Goal: Register for event/course

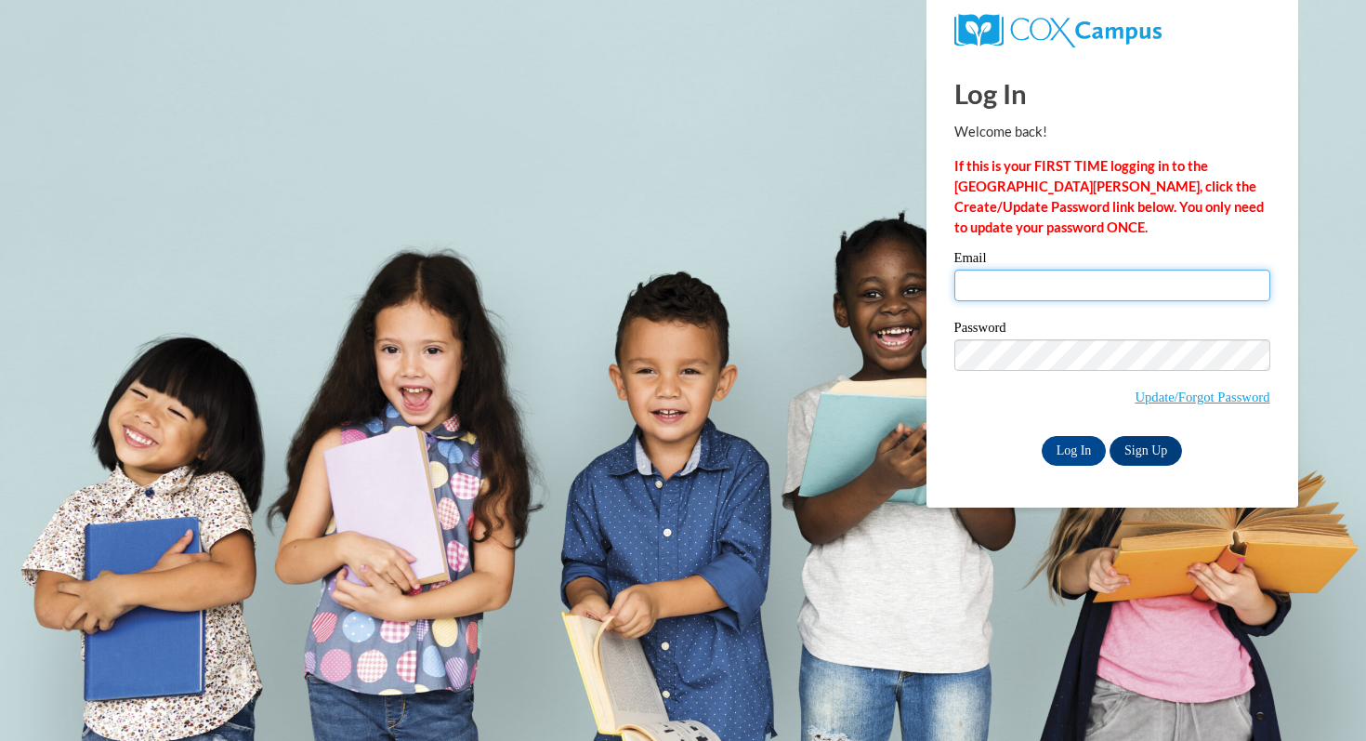
click at [1013, 273] on input "Email" at bounding box center [1112, 285] width 316 height 32
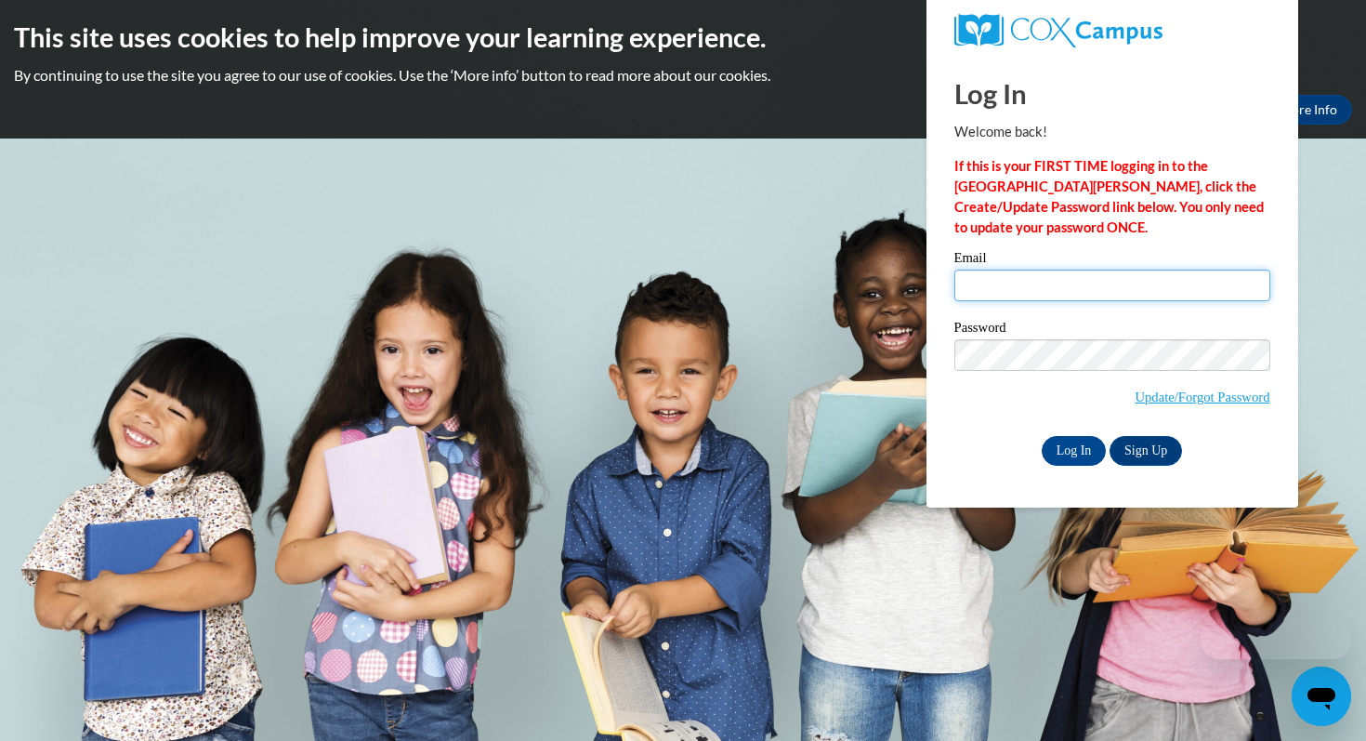
click at [1056, 287] on input "Email" at bounding box center [1112, 285] width 316 height 32
type input "talabaclauren@aasd.k12.wi.us"
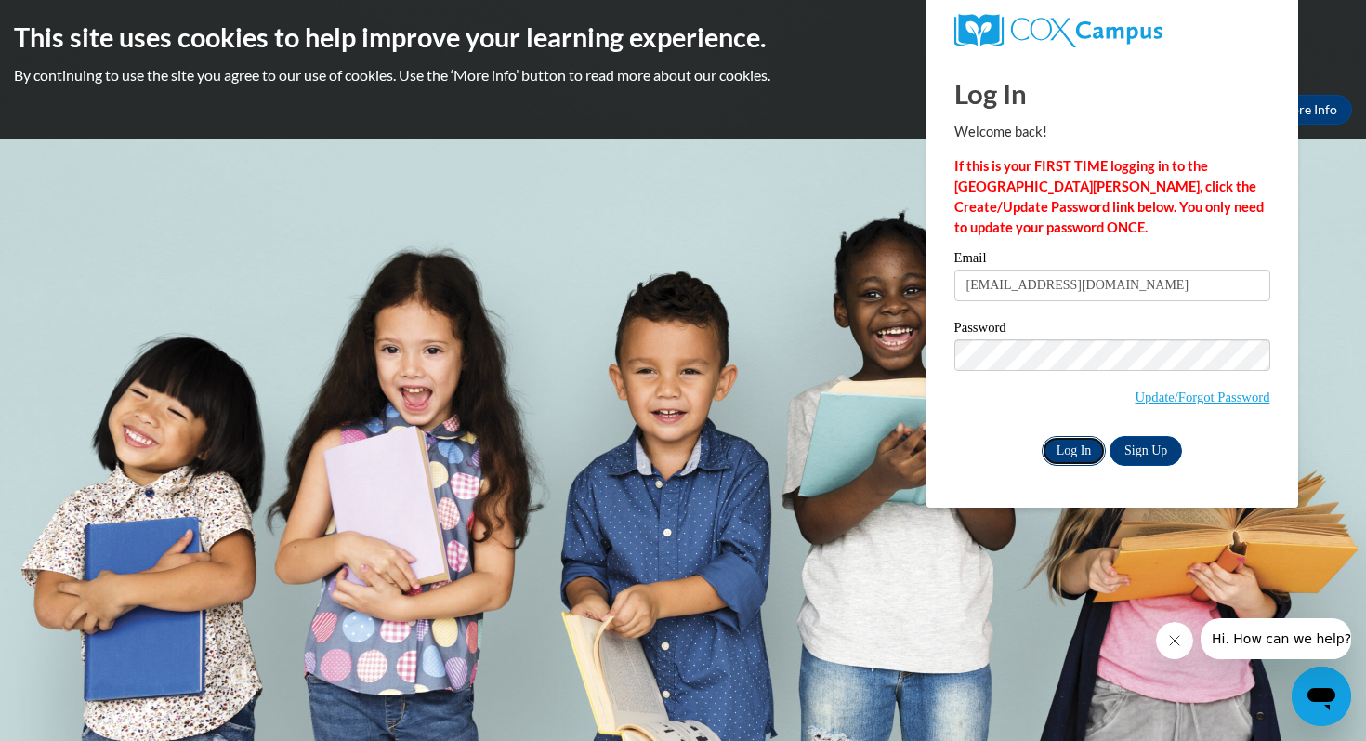
click at [1082, 451] on input "Log In" at bounding box center [1074, 451] width 65 height 30
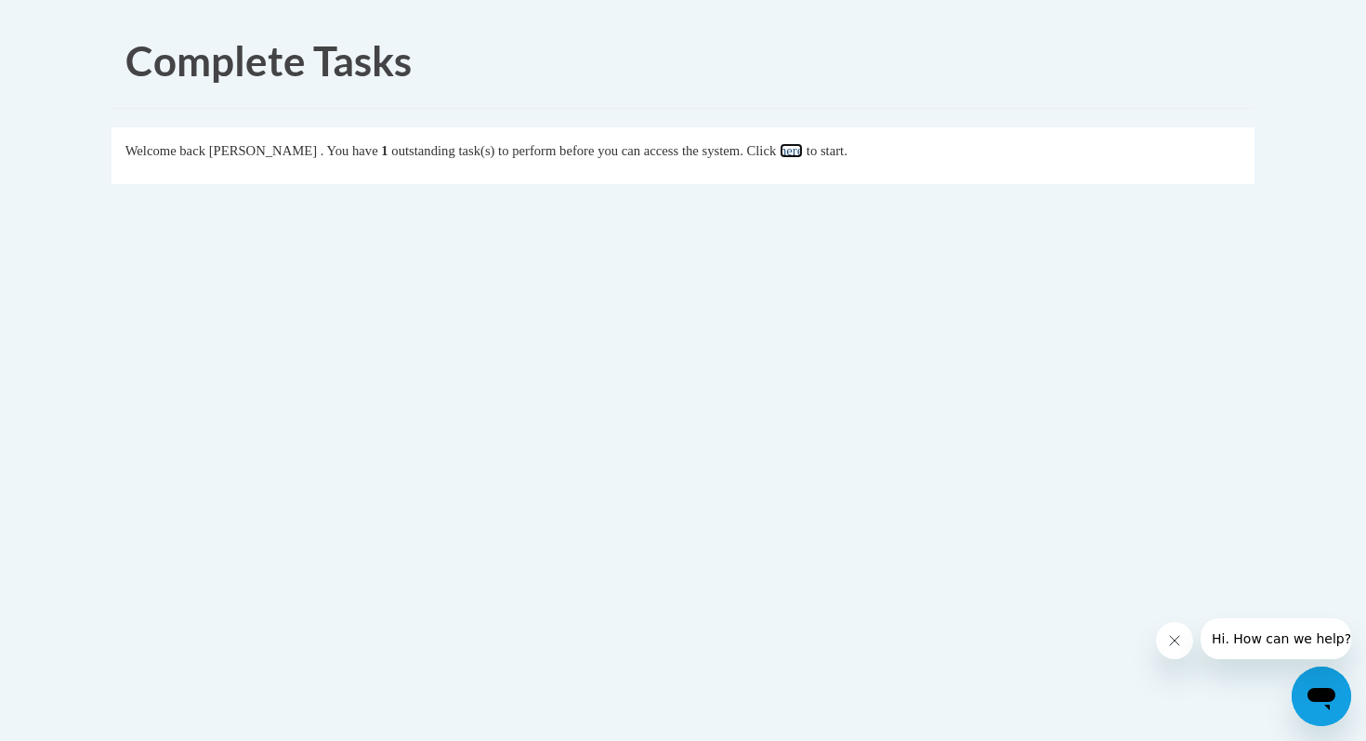
click at [803, 146] on link "here" at bounding box center [791, 150] width 23 height 15
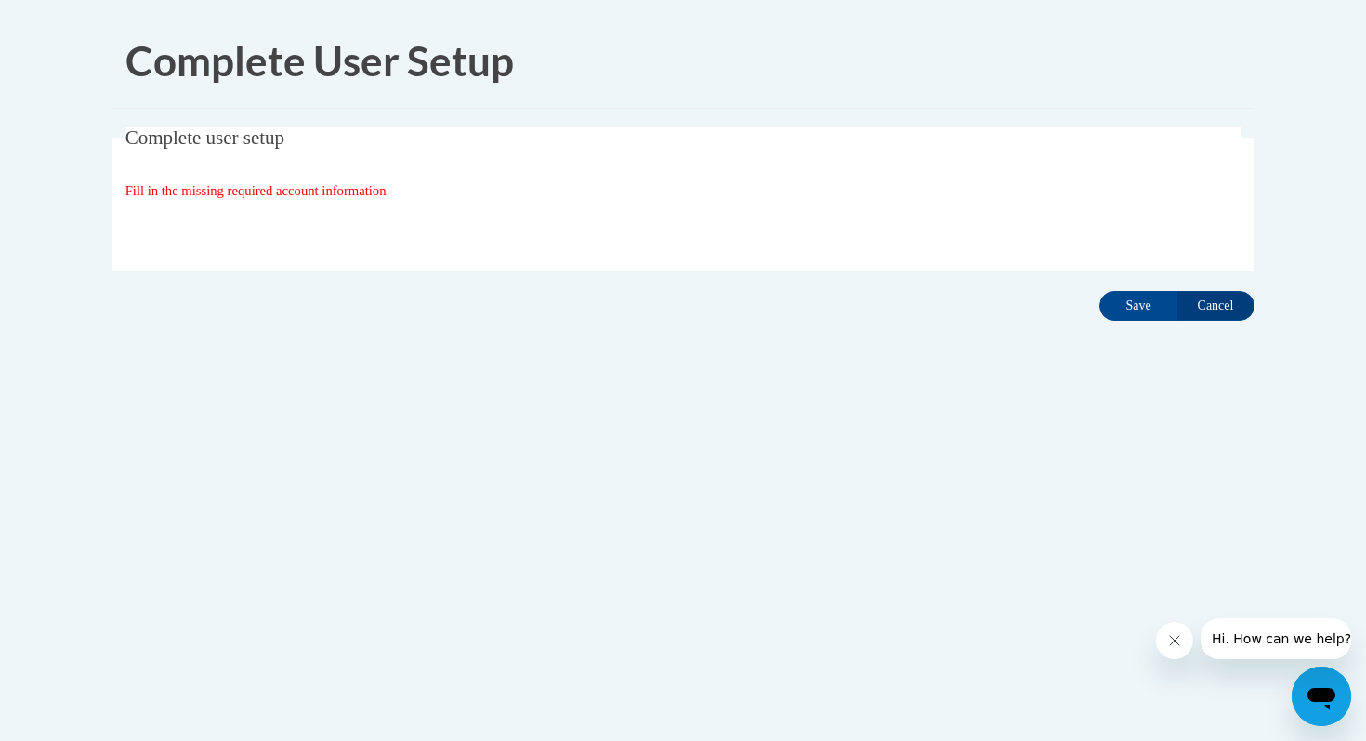
click at [284, 140] on span "Complete user setup" at bounding box center [204, 137] width 159 height 22
click at [1134, 297] on input "Save" at bounding box center [1138, 306] width 78 height 30
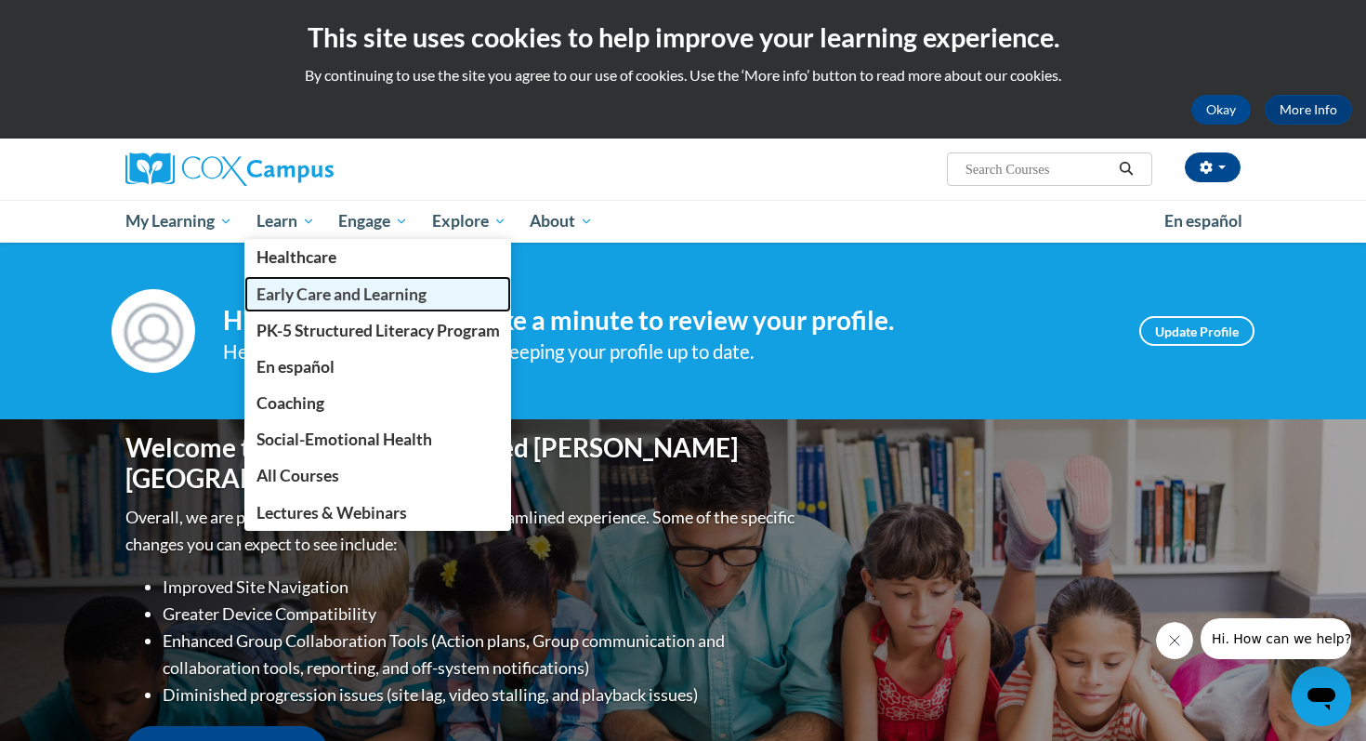
click at [319, 291] on span "Early Care and Learning" at bounding box center [341, 294] width 170 height 20
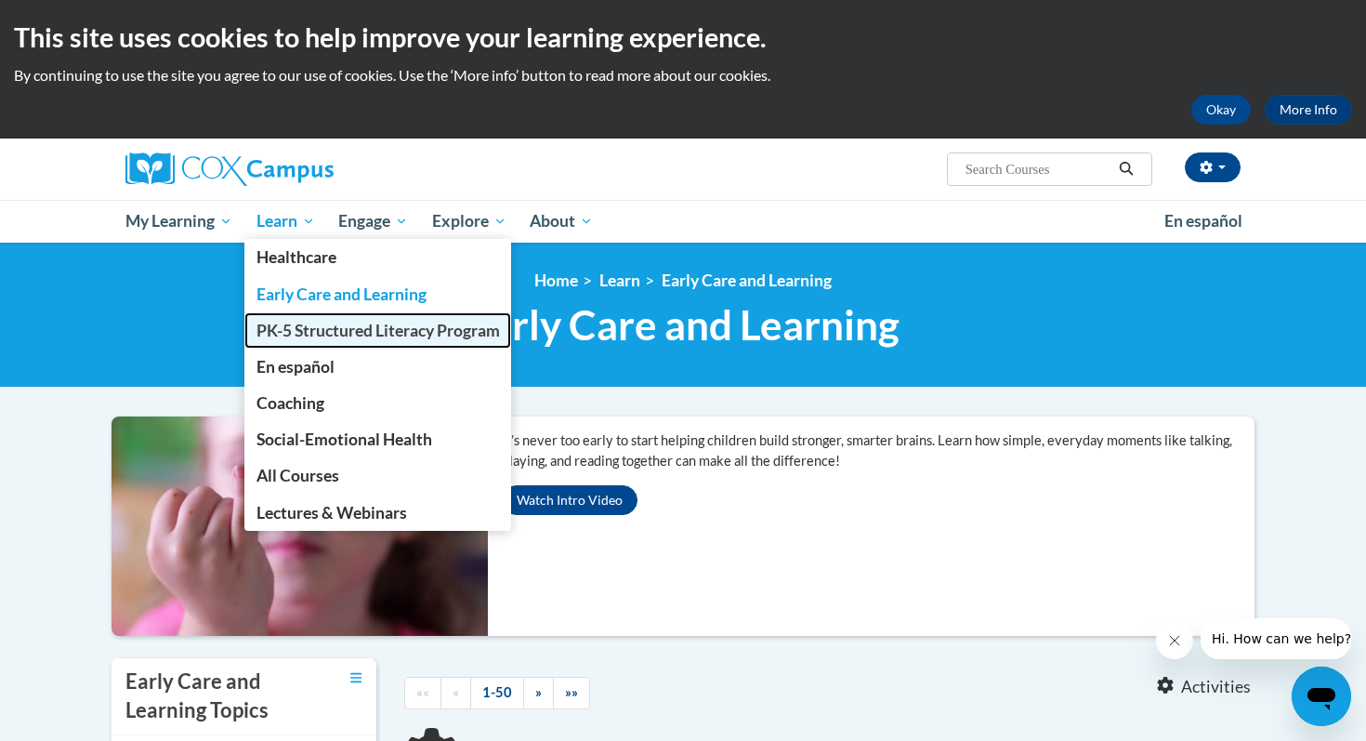
click at [352, 335] on span "PK-5 Structured Literacy Program" at bounding box center [377, 331] width 243 height 20
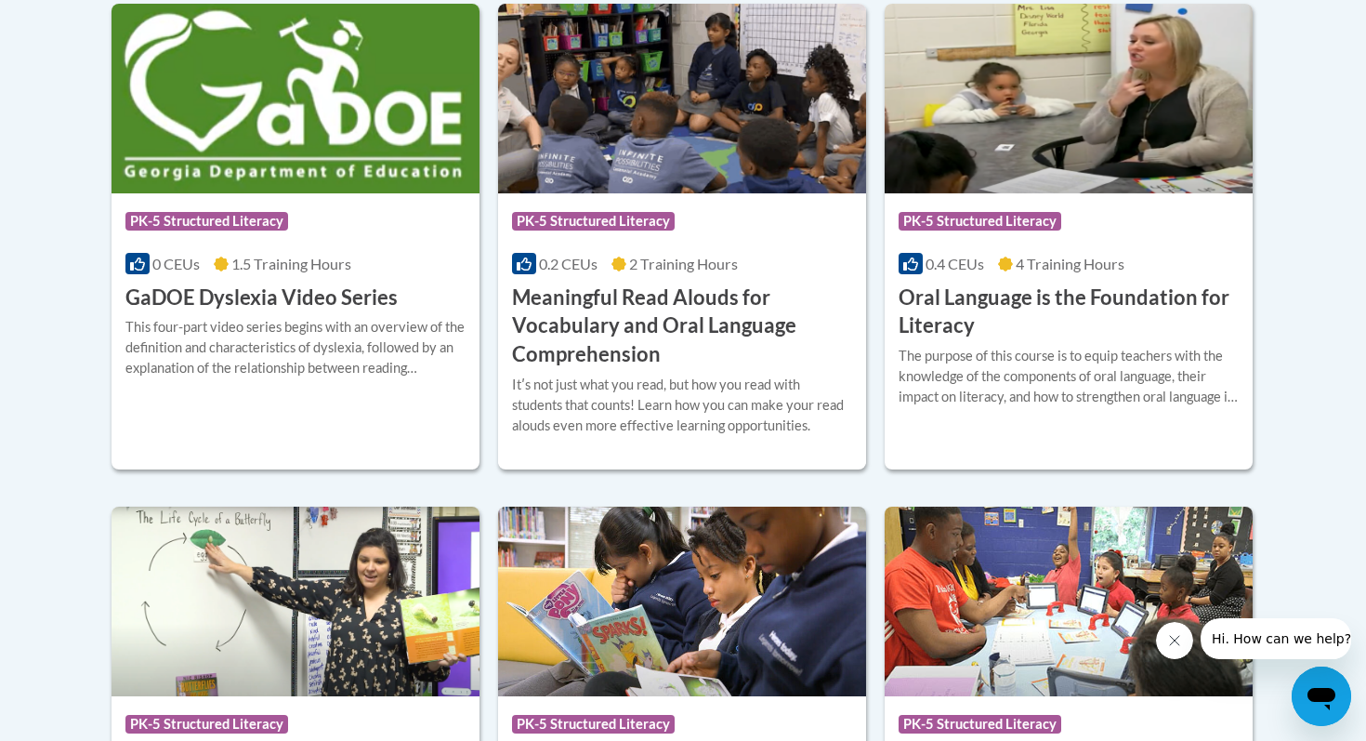
scroll to position [1300, 0]
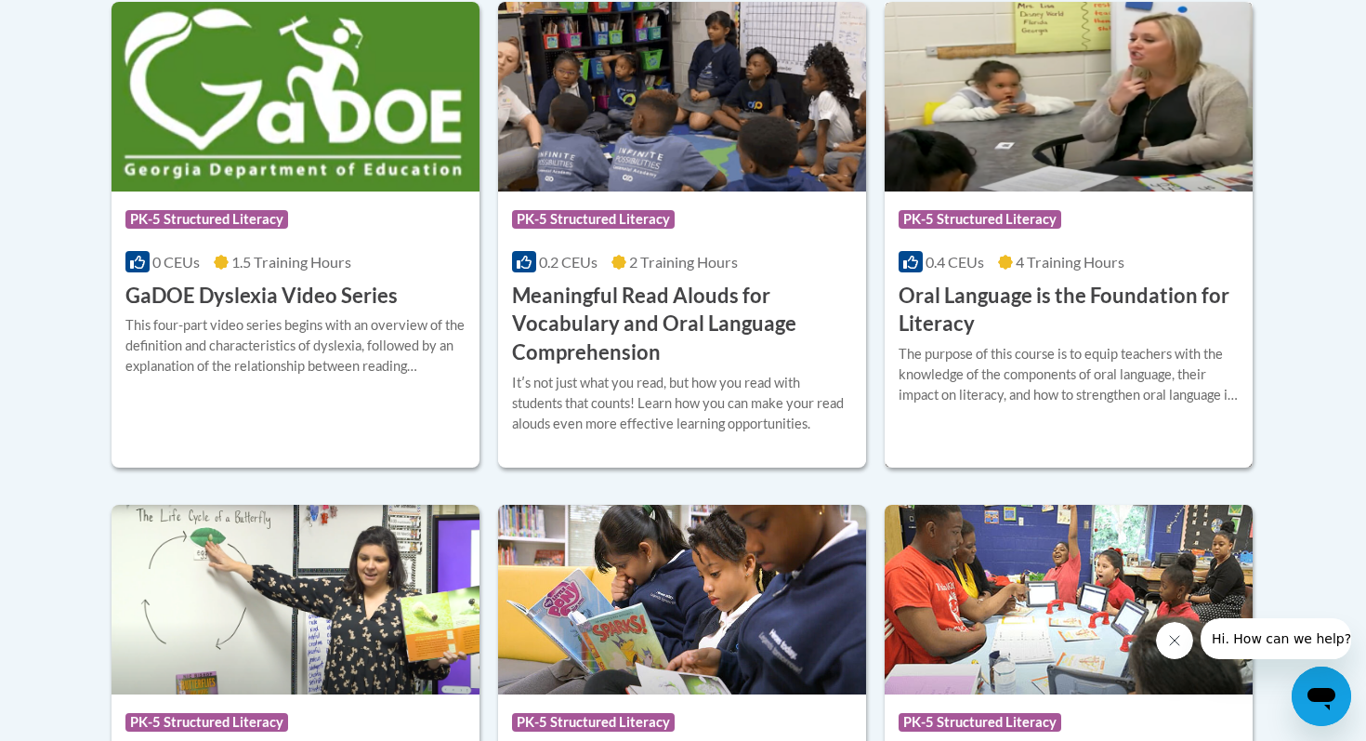
click at [1018, 264] on span "4 Training Hours" at bounding box center [1070, 262] width 109 height 18
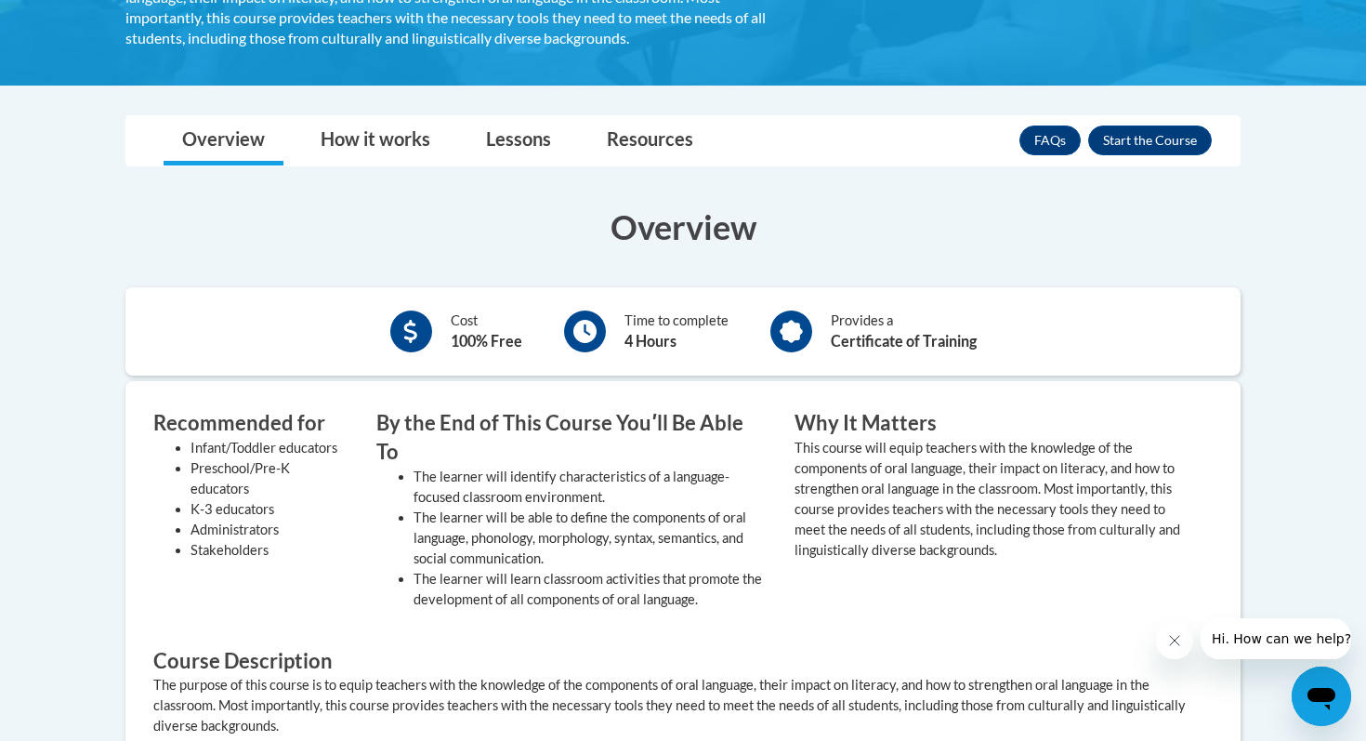
scroll to position [473, 0]
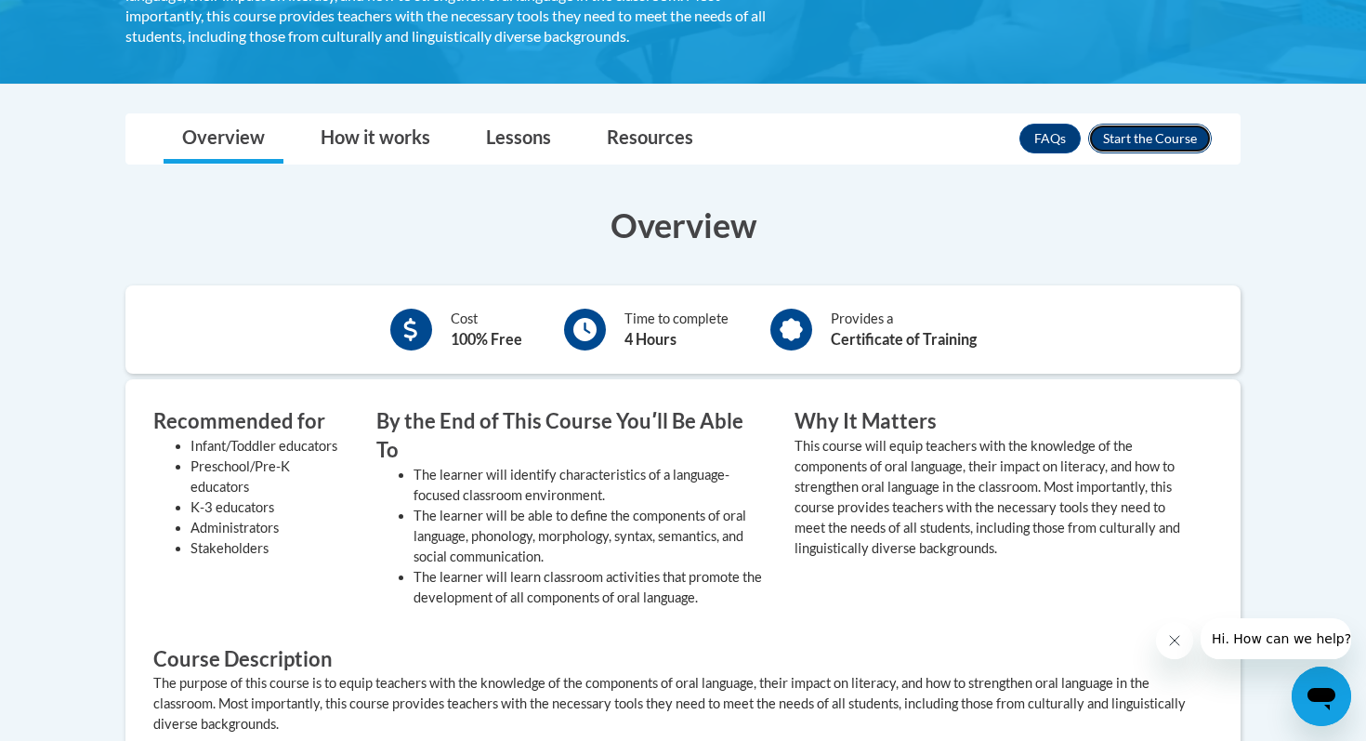
click at [1122, 131] on button "Enroll" at bounding box center [1150, 139] width 124 height 30
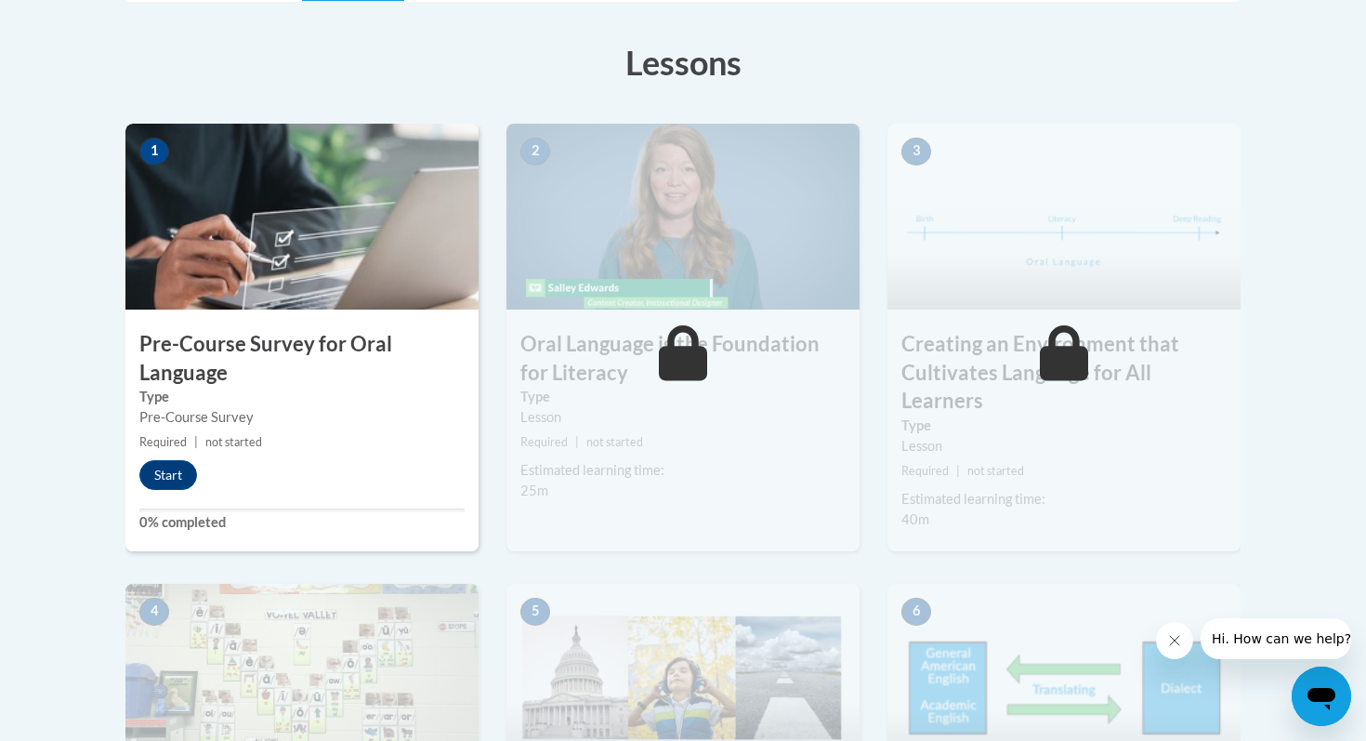
scroll to position [505, 0]
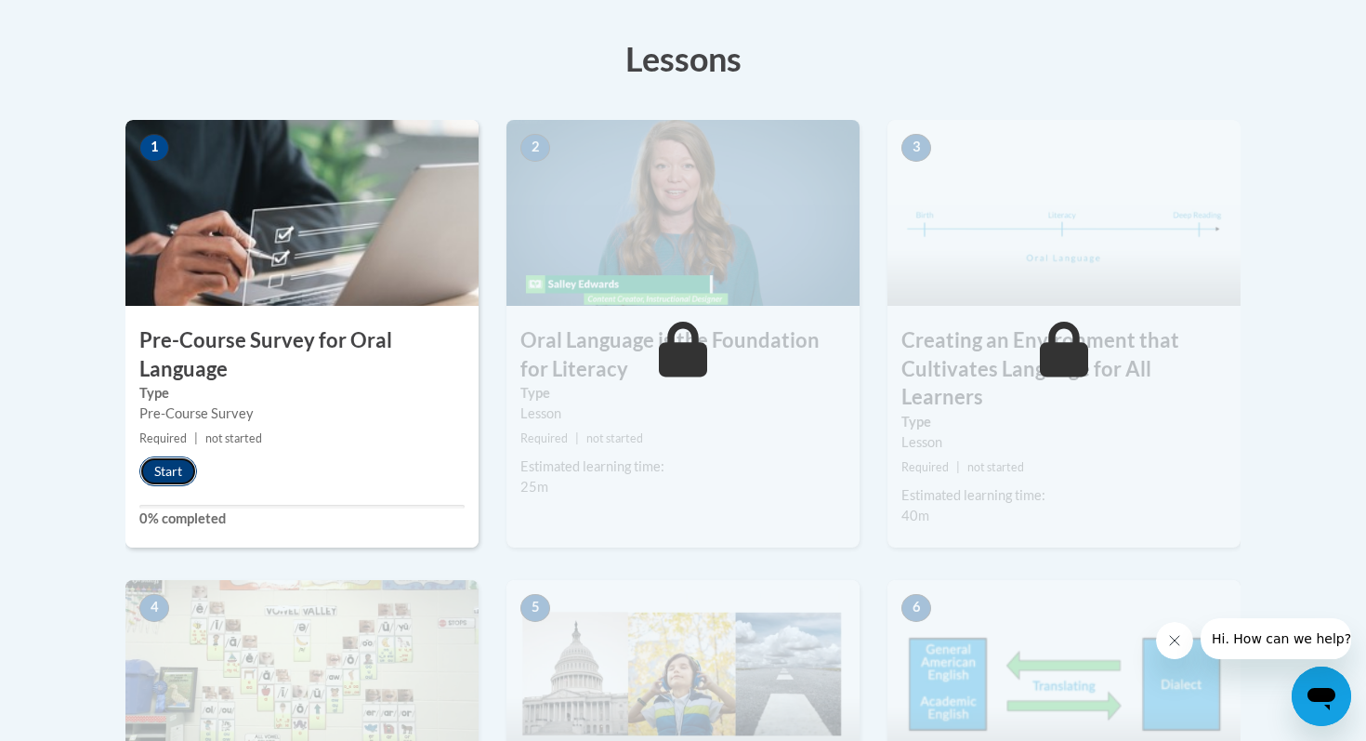
click at [181, 468] on button "Start" at bounding box center [168, 471] width 58 height 30
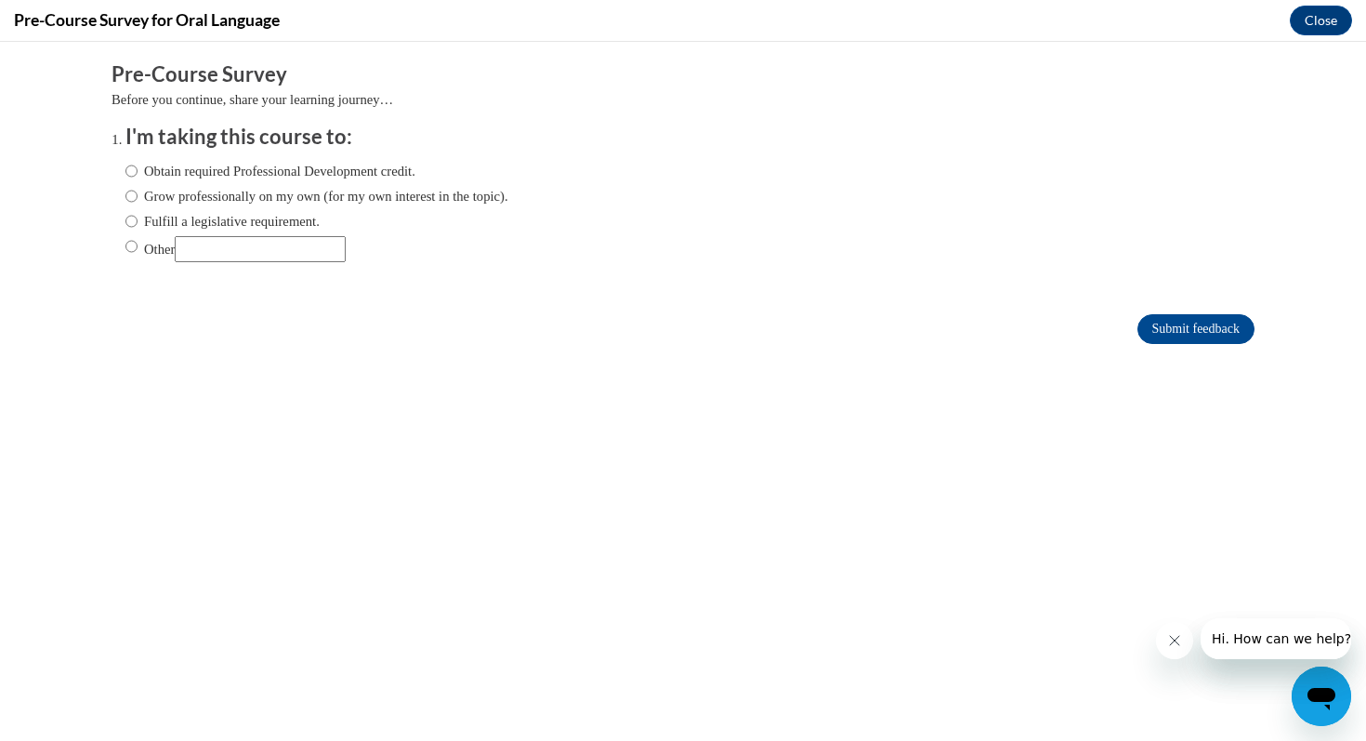
scroll to position [0, 0]
click at [238, 158] on div "Obtain required Professional Development credit. Grow professionally on my own …" at bounding box center [316, 211] width 383 height 120
click at [242, 166] on label "Obtain required Professional Development credit." at bounding box center [270, 171] width 290 height 20
click at [138, 166] on input "Obtain required Professional Development credit." at bounding box center [131, 171] width 12 height 20
radio input "true"
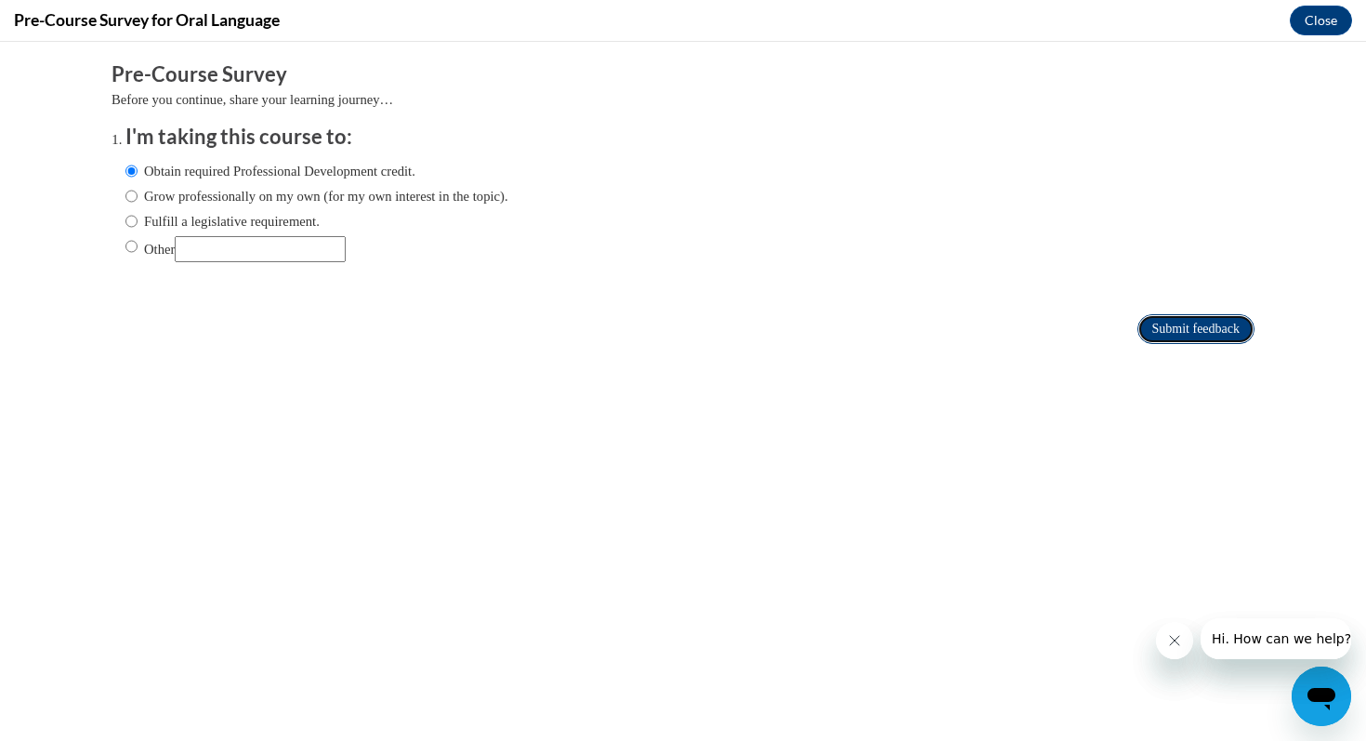
click at [1207, 333] on input "Submit feedback" at bounding box center [1195, 329] width 117 height 30
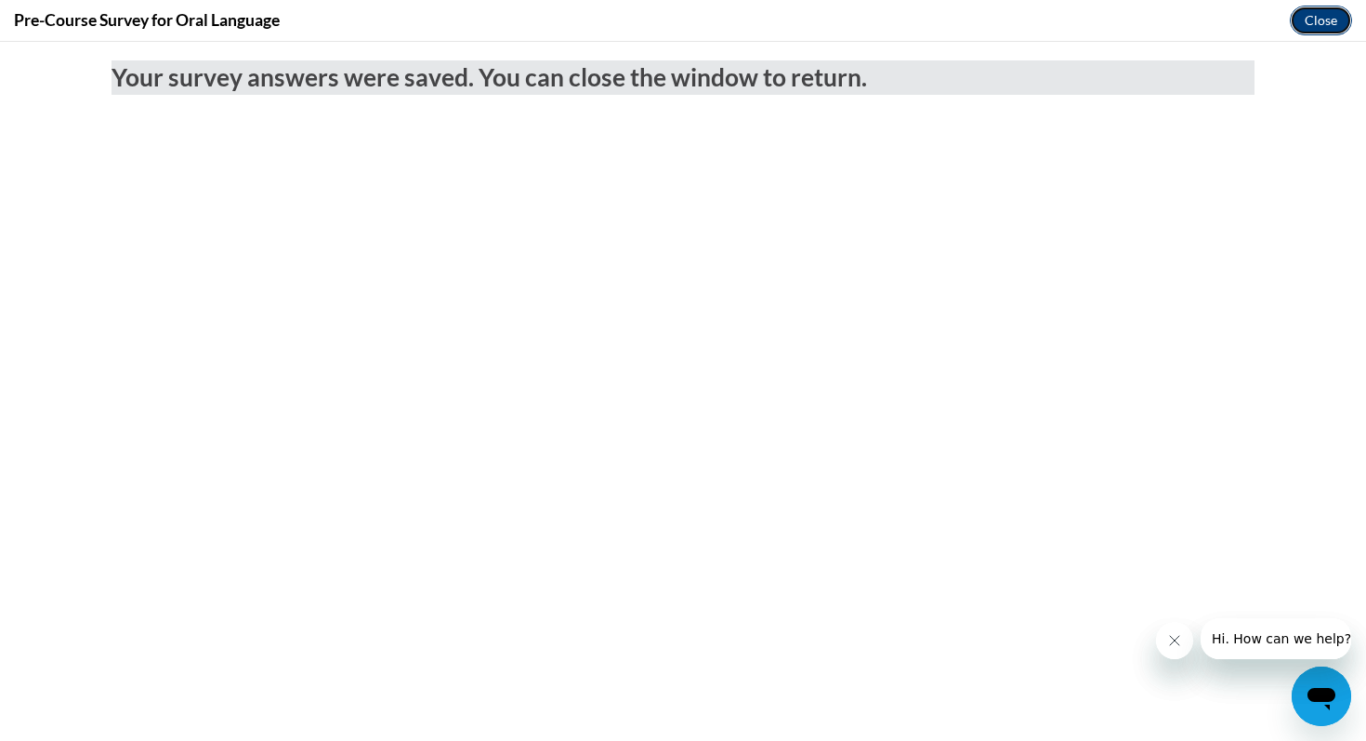
click at [1331, 19] on button "Close" at bounding box center [1321, 21] width 62 height 30
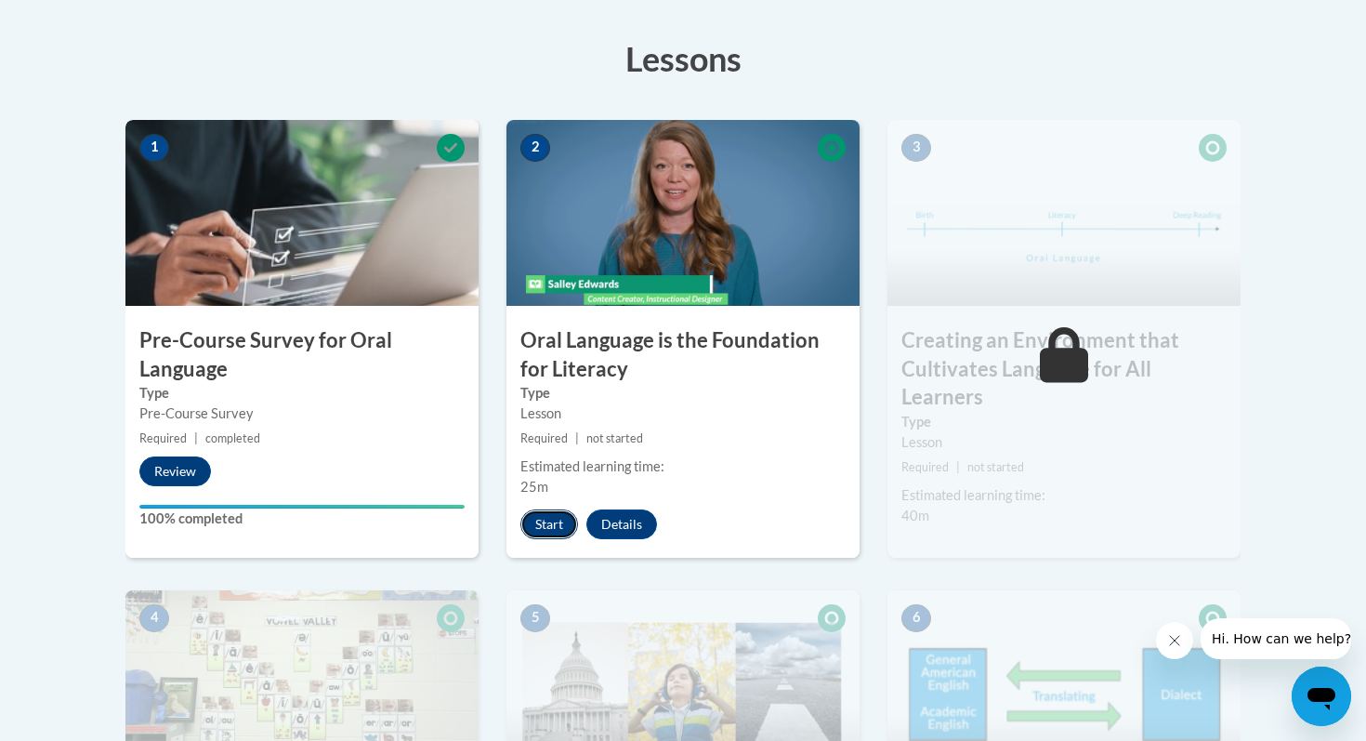
click at [545, 524] on button "Start" at bounding box center [549, 524] width 58 height 30
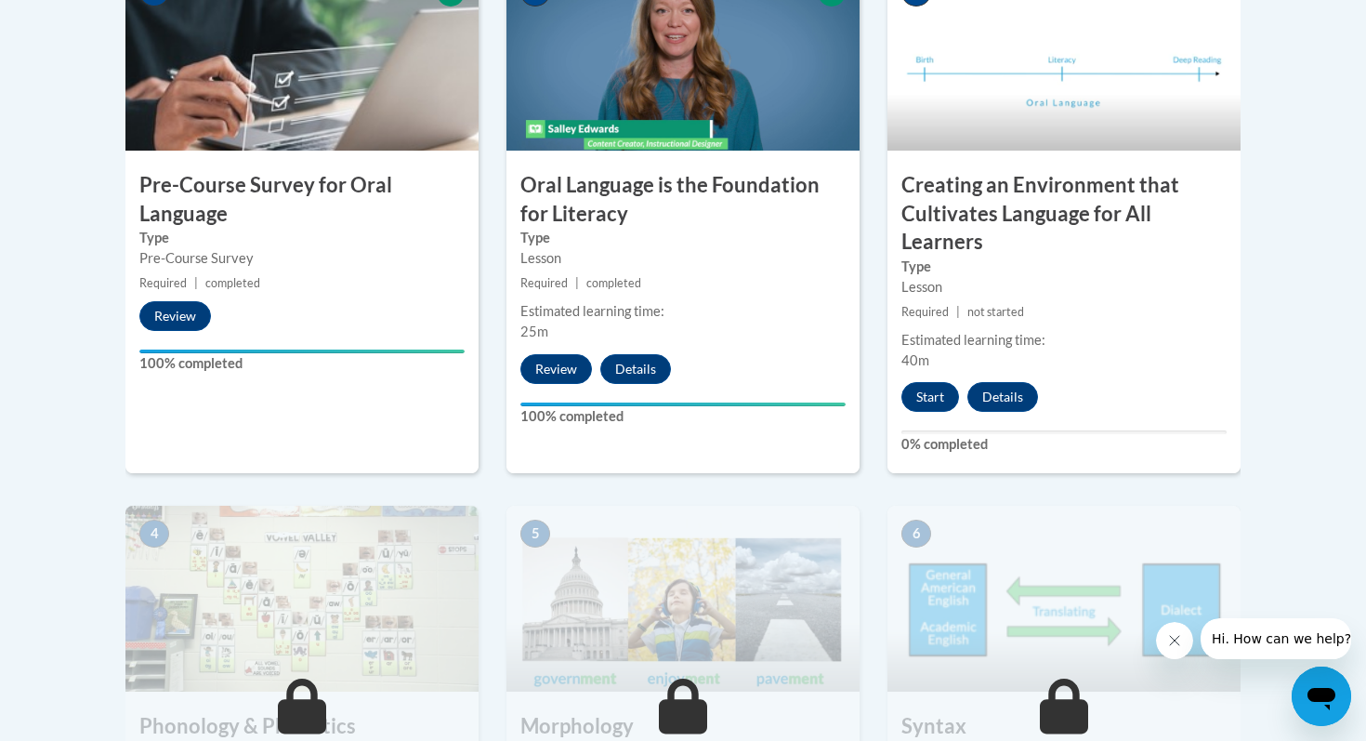
scroll to position [663, 0]
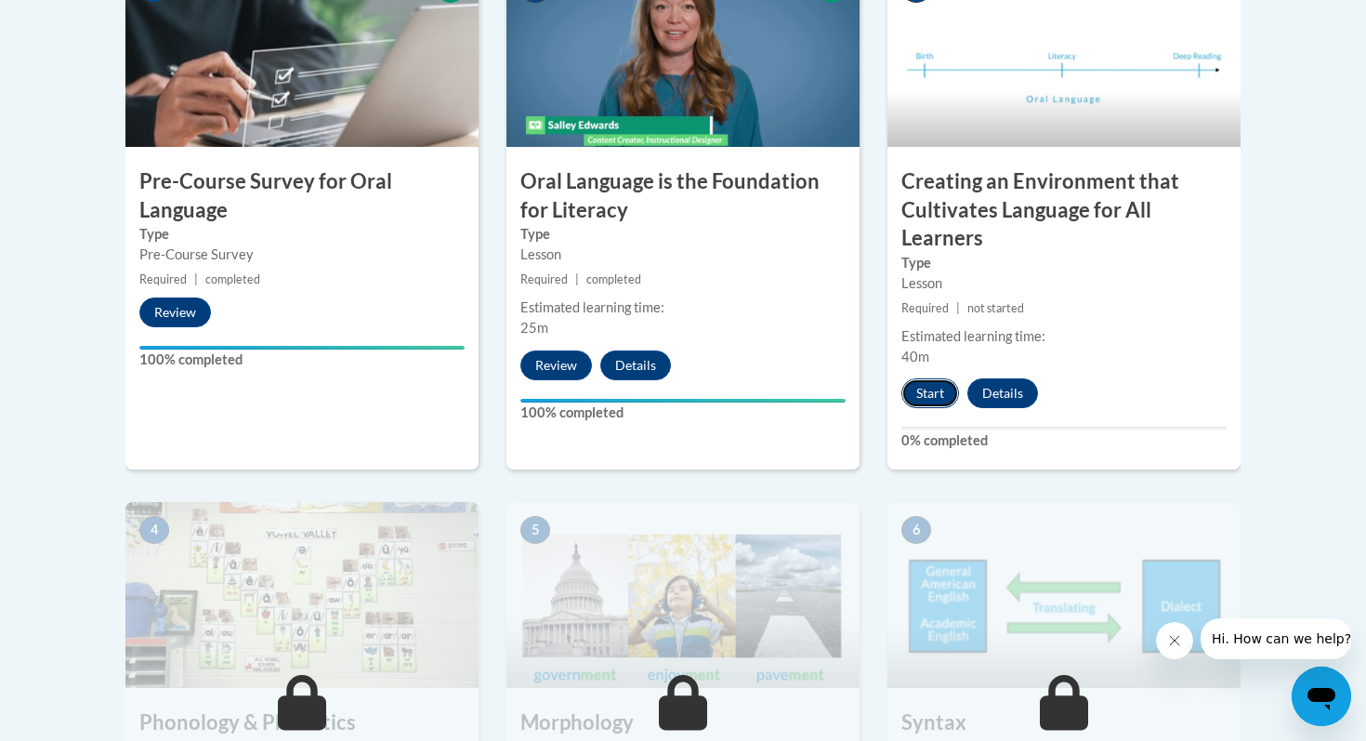
click at [938, 387] on button "Start" at bounding box center [930, 393] width 58 height 30
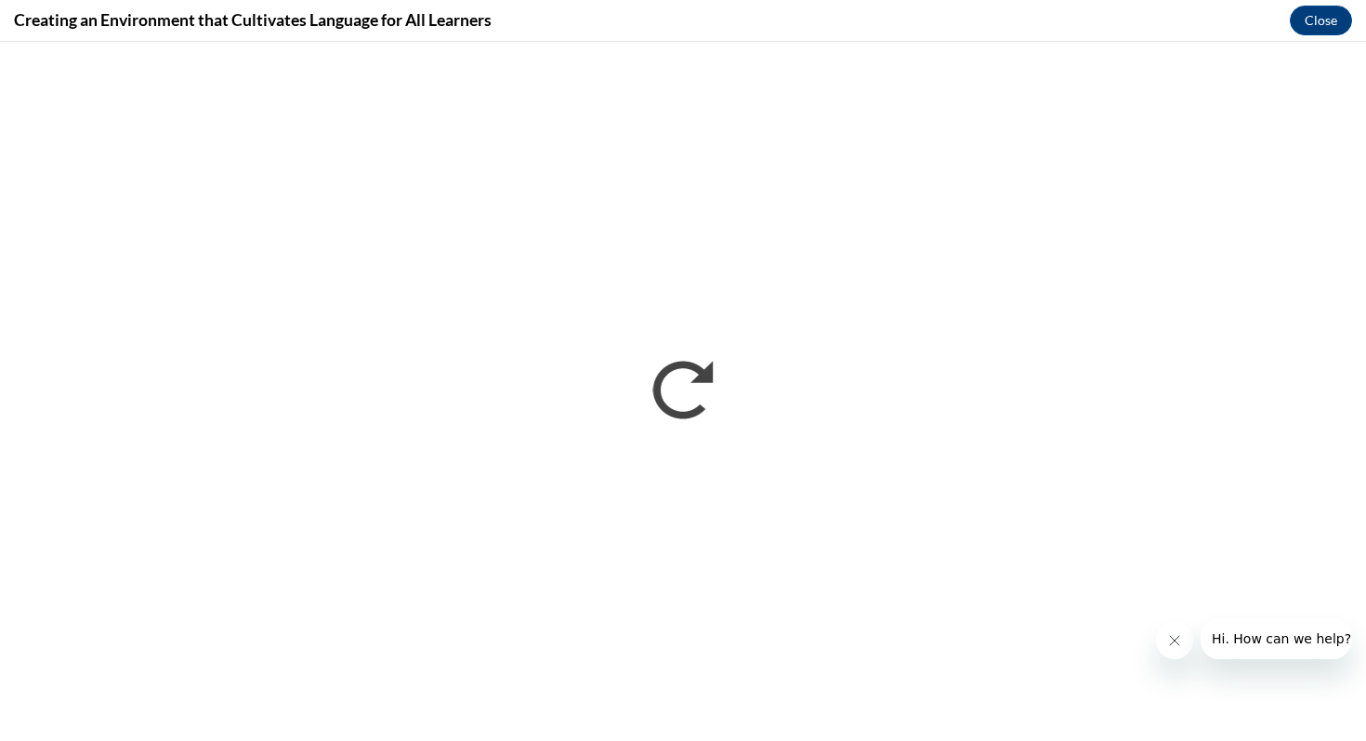
scroll to position [0, 0]
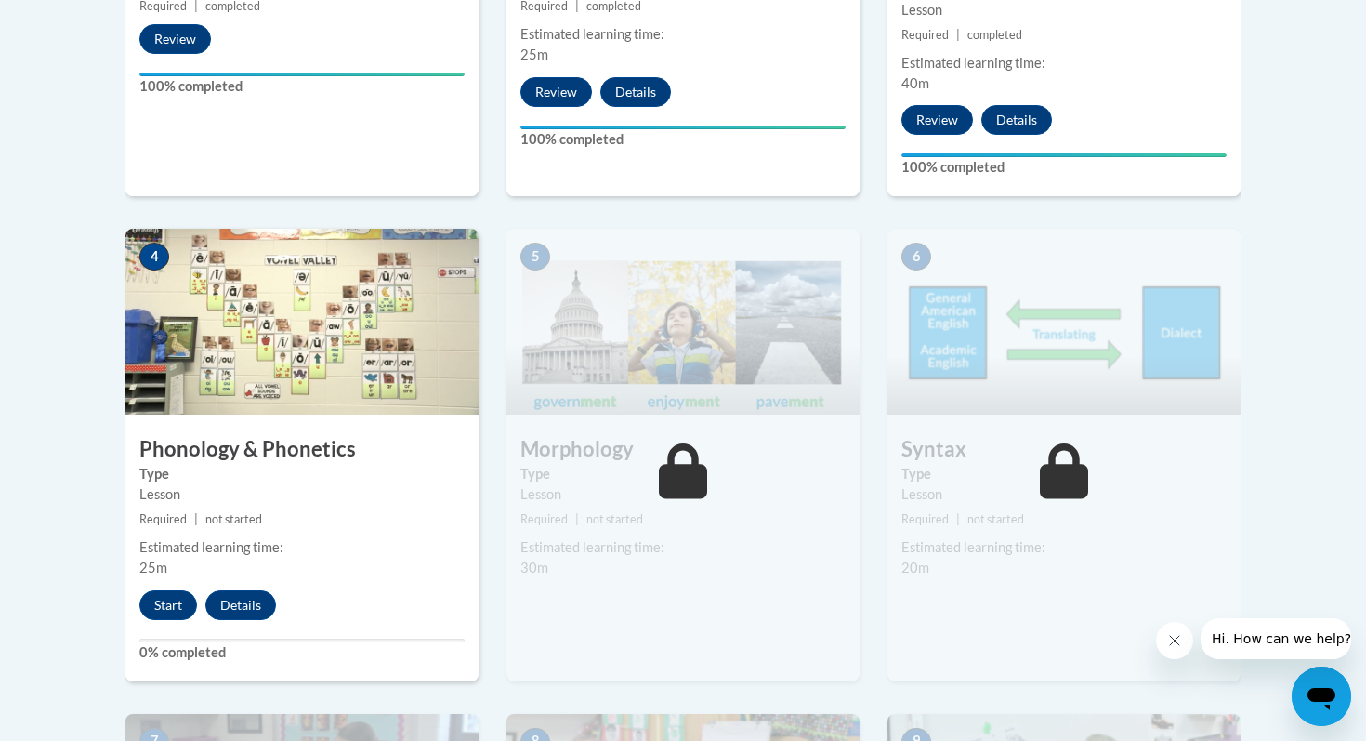
scroll to position [1000, 0]
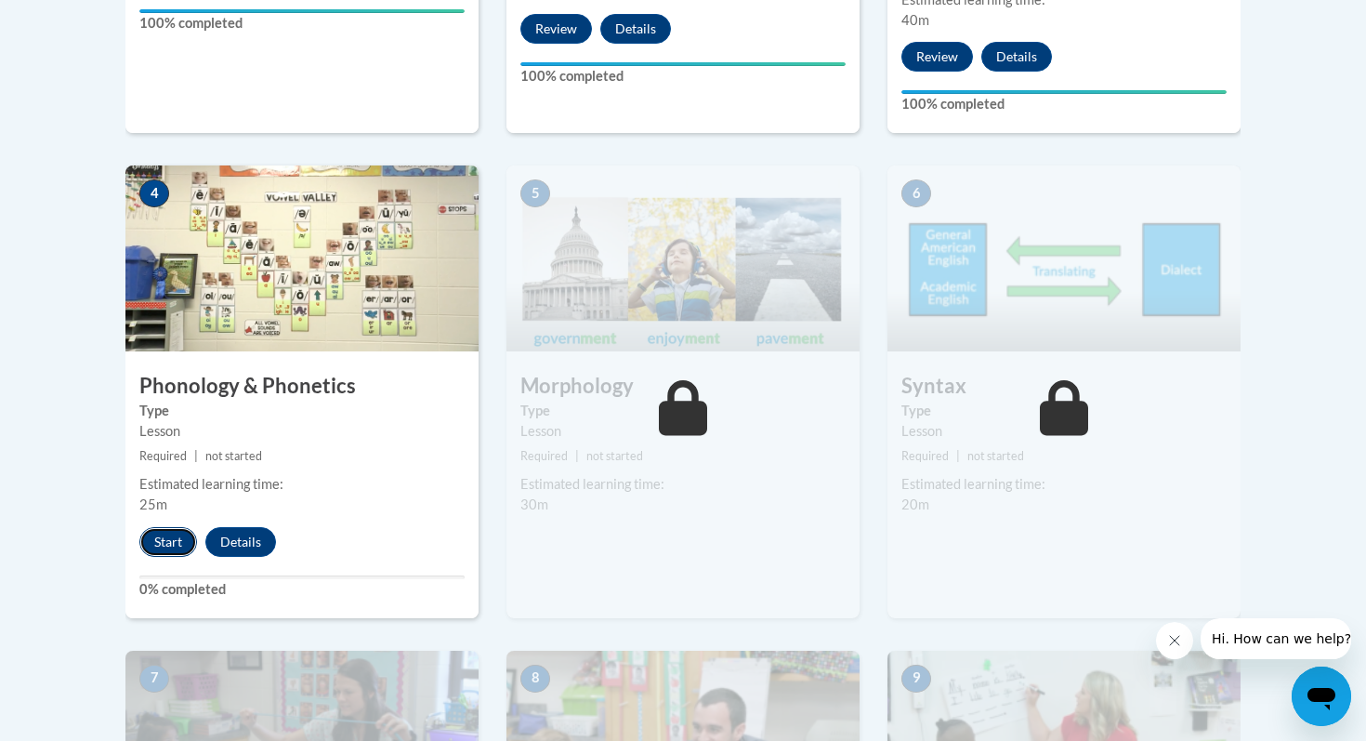
click at [160, 534] on button "Start" at bounding box center [168, 542] width 58 height 30
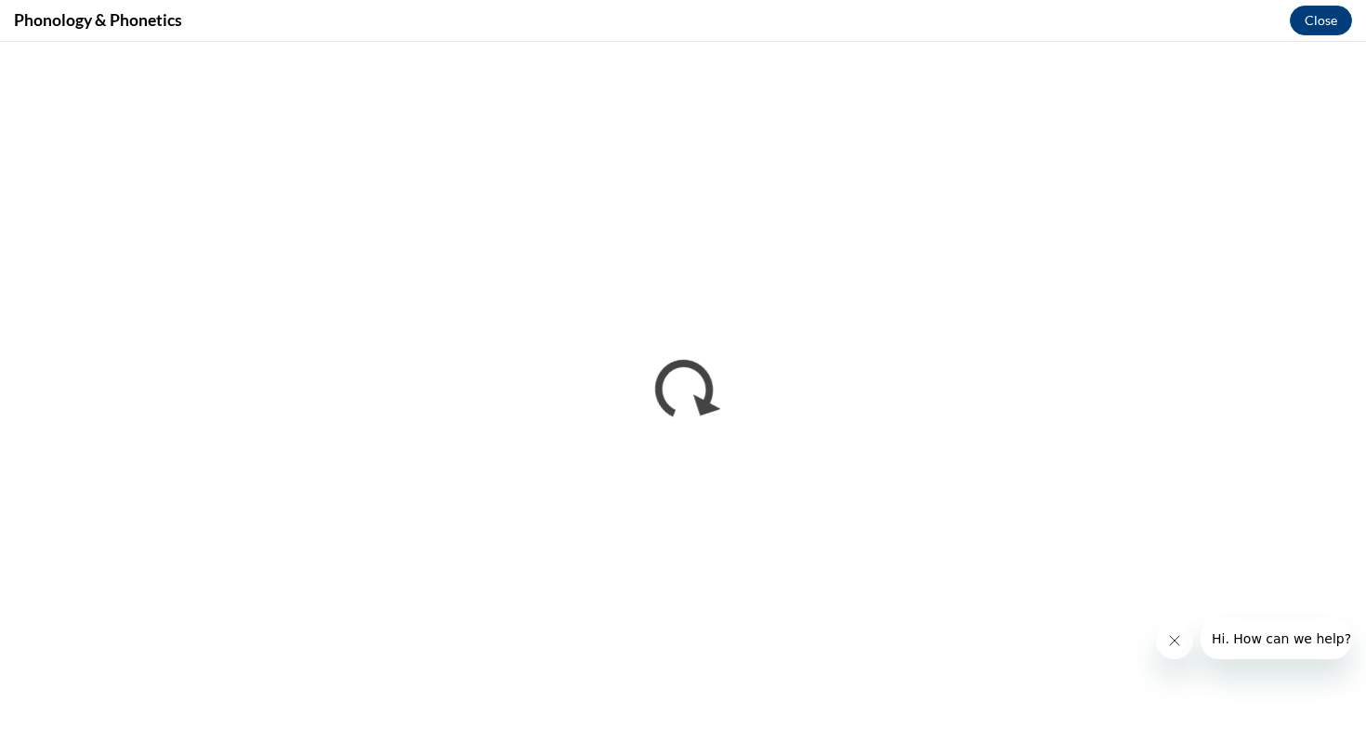
scroll to position [0, 0]
